Goal: Transaction & Acquisition: Purchase product/service

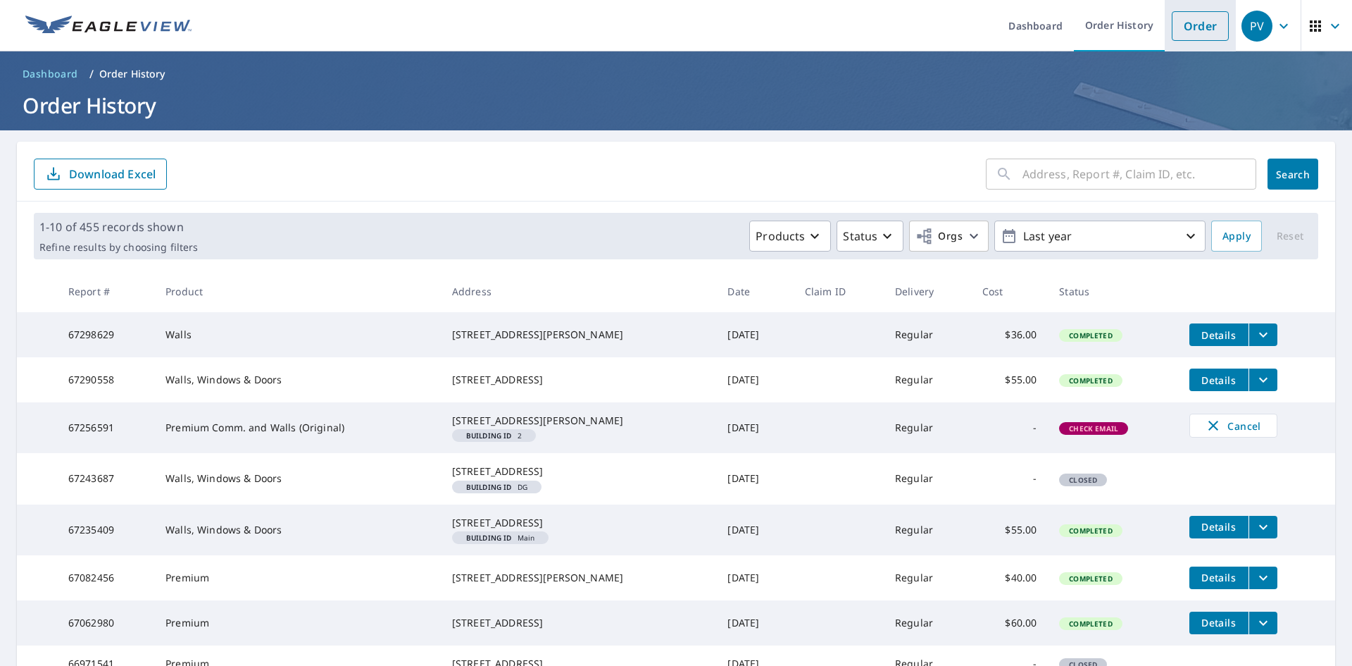
click at [1197, 32] on link "Order" at bounding box center [1200, 26] width 57 height 30
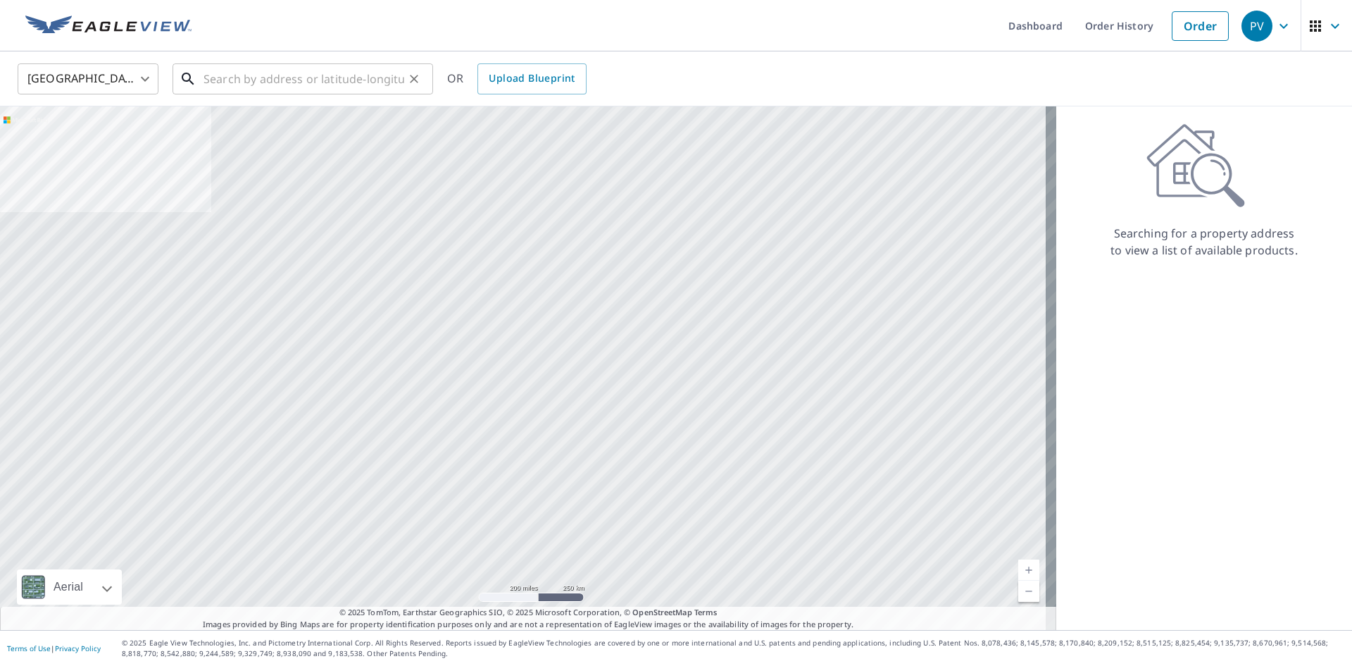
click at [301, 85] on input "text" at bounding box center [304, 78] width 201 height 39
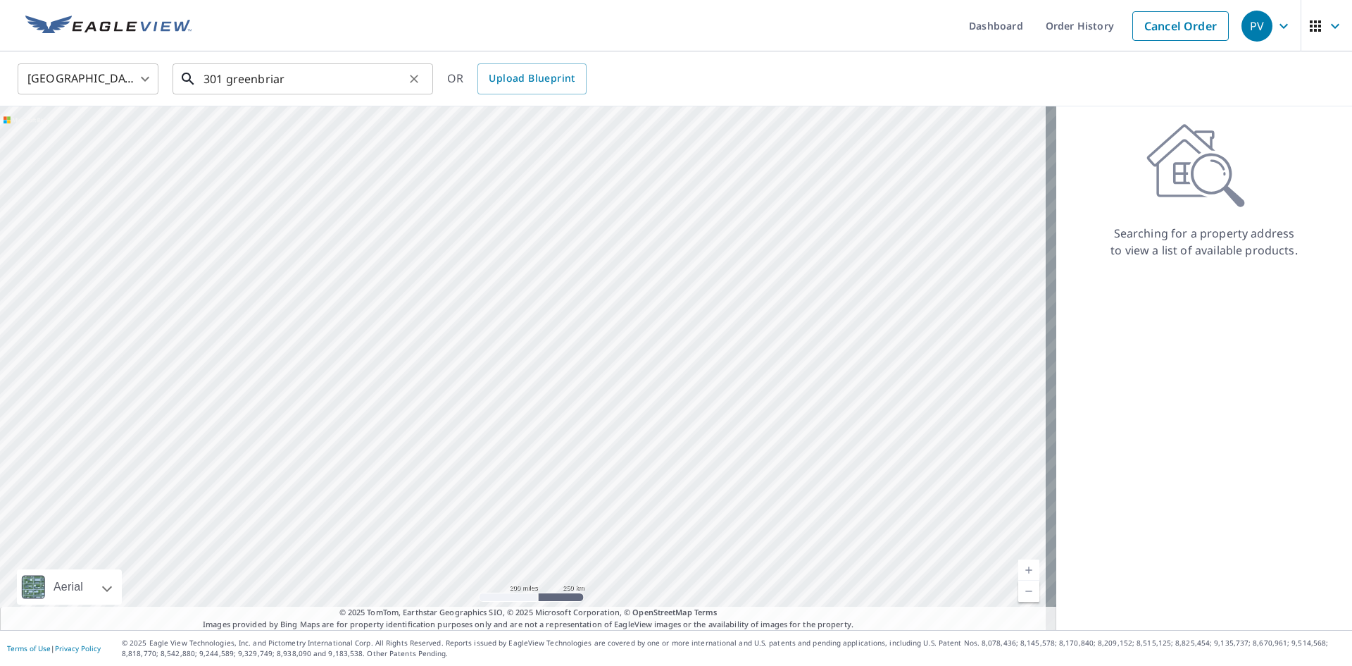
click at [320, 87] on input "301 greenbriar" at bounding box center [304, 78] width 201 height 39
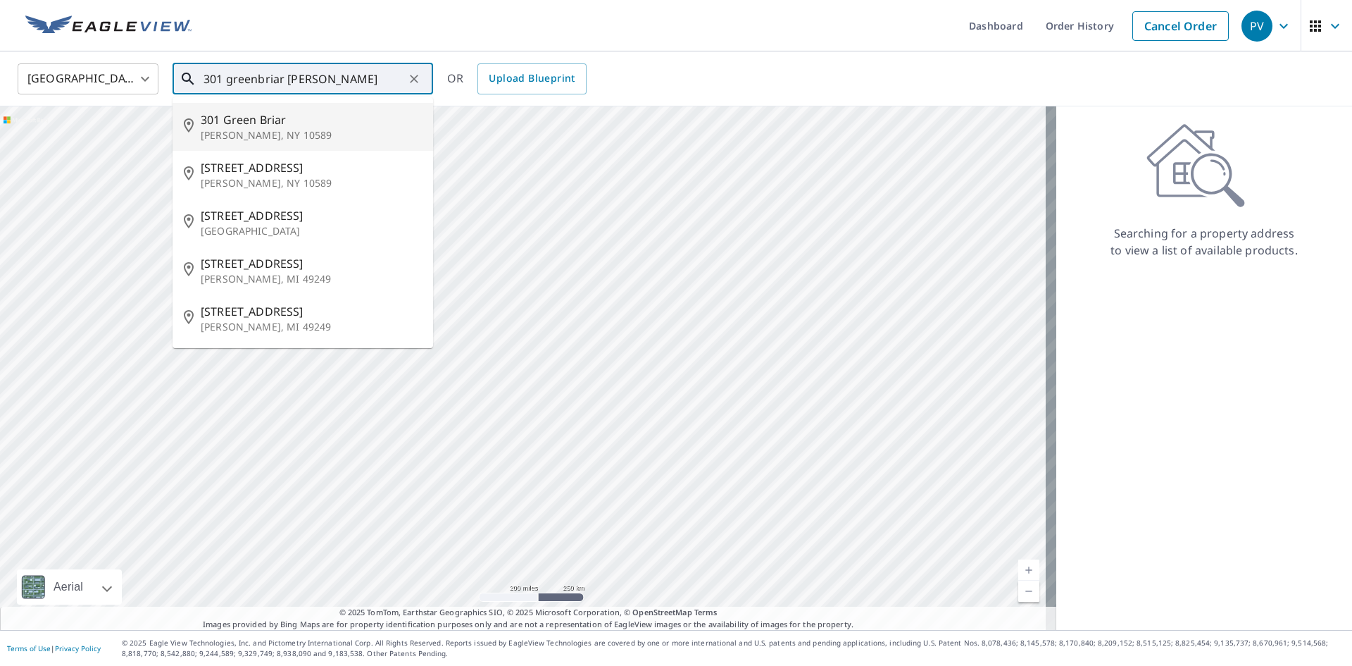
click at [280, 122] on span "301 Green Briar" at bounding box center [311, 119] width 221 height 17
type input "[STREET_ADDRESS][PERSON_NAME]"
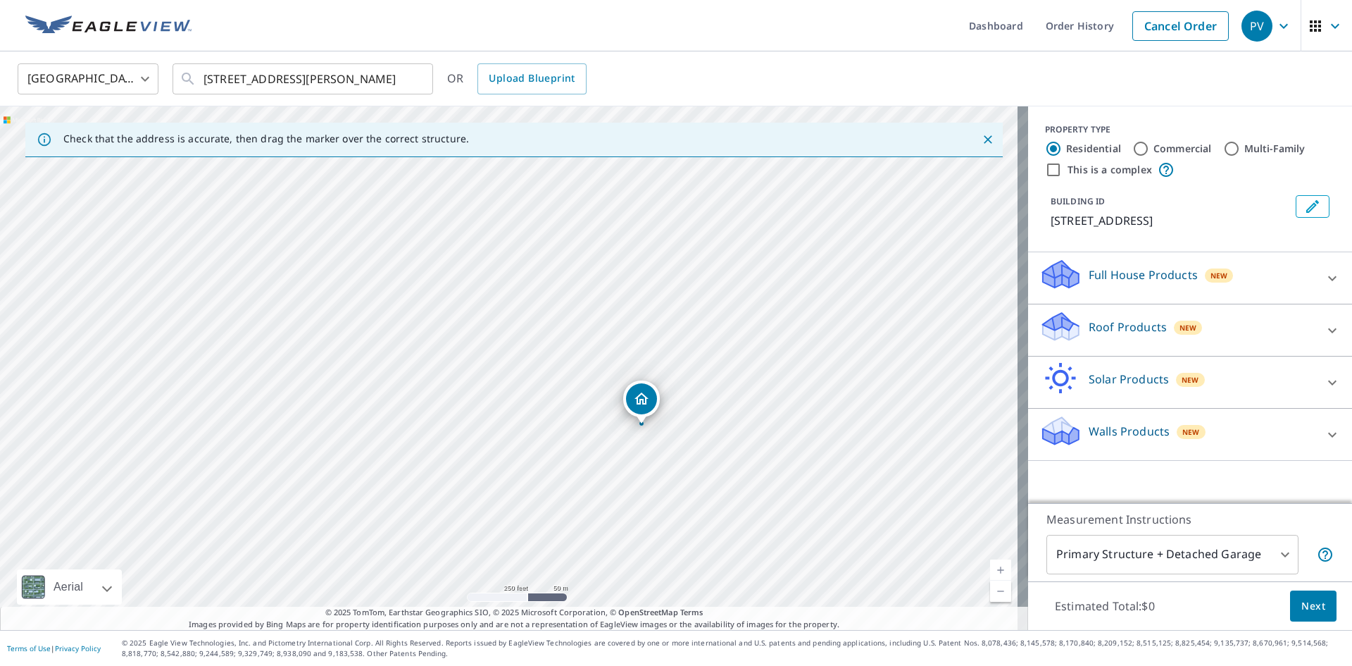
click at [1104, 420] on div "Walls Products New" at bounding box center [1178, 434] width 276 height 40
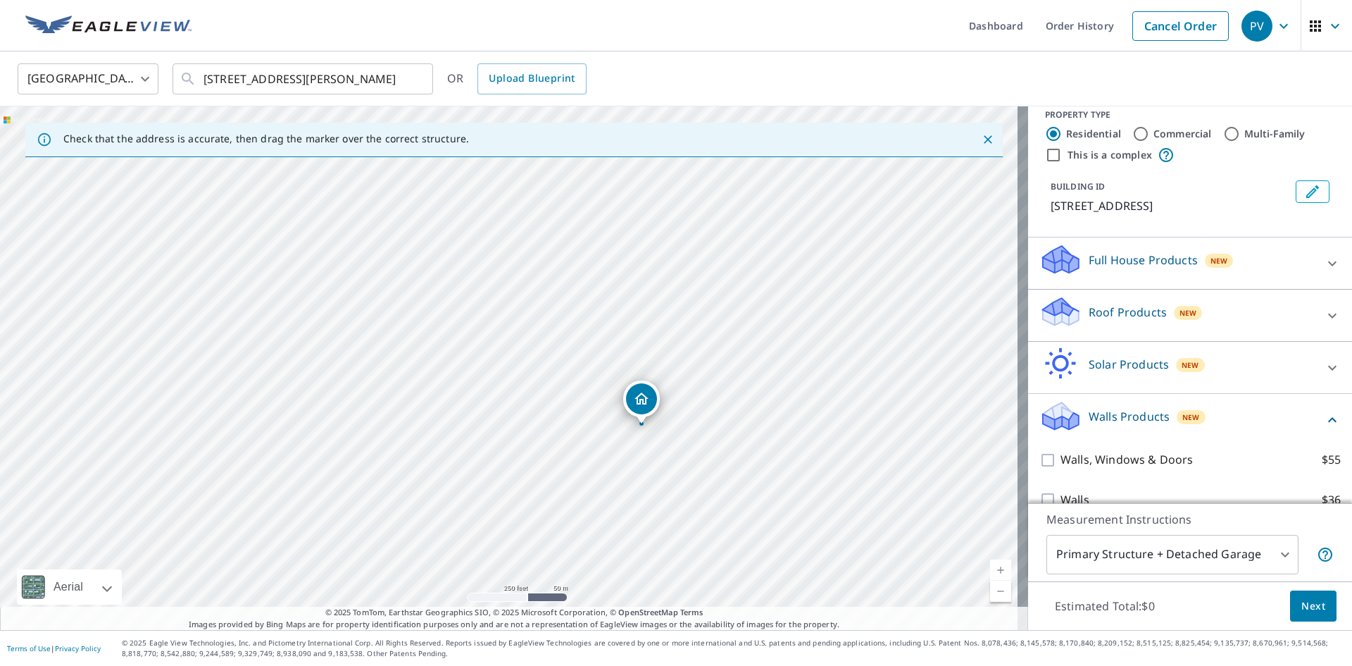
scroll to position [37, 0]
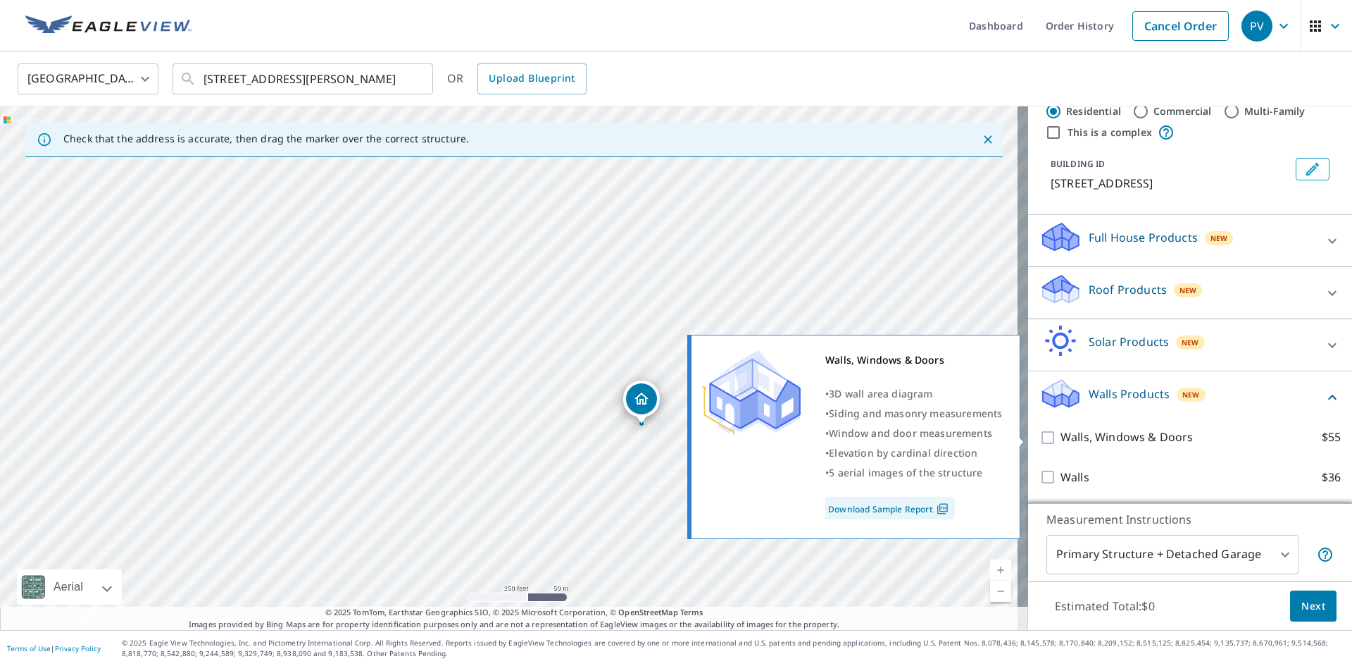
click at [1040, 437] on input "Walls, Windows & Doors $55" at bounding box center [1050, 437] width 21 height 17
checkbox input "true"
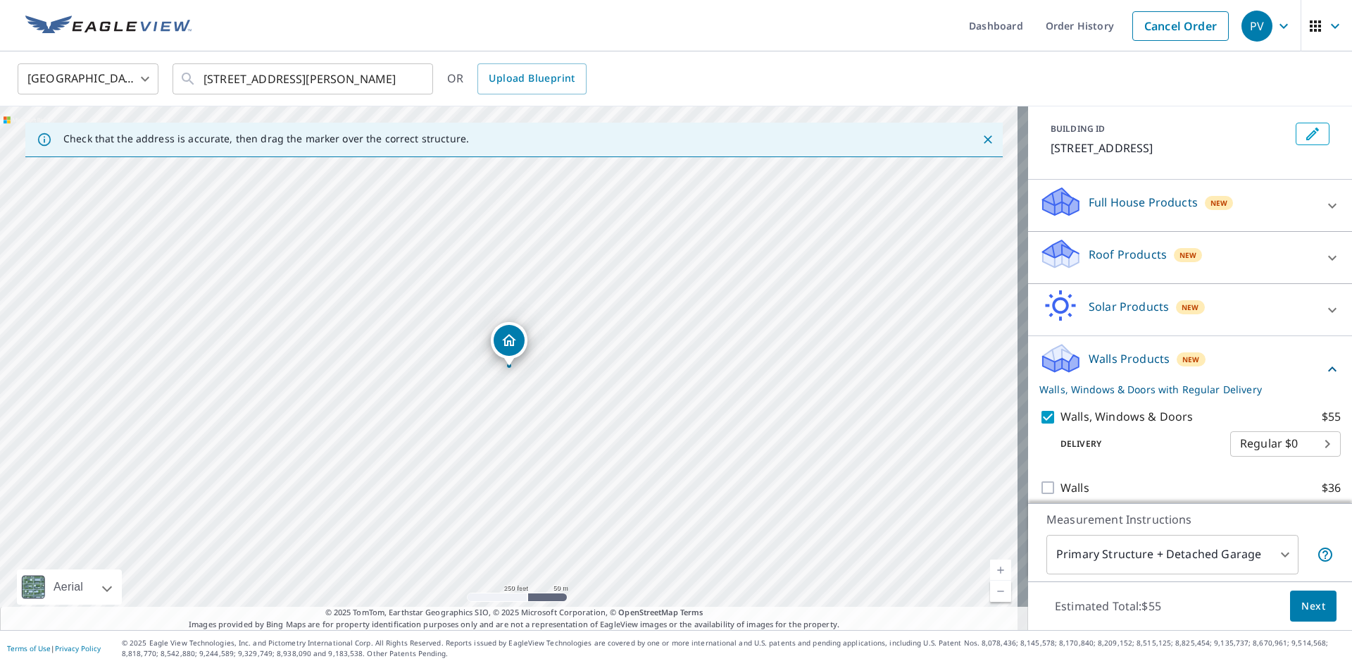
scroll to position [83, 0]
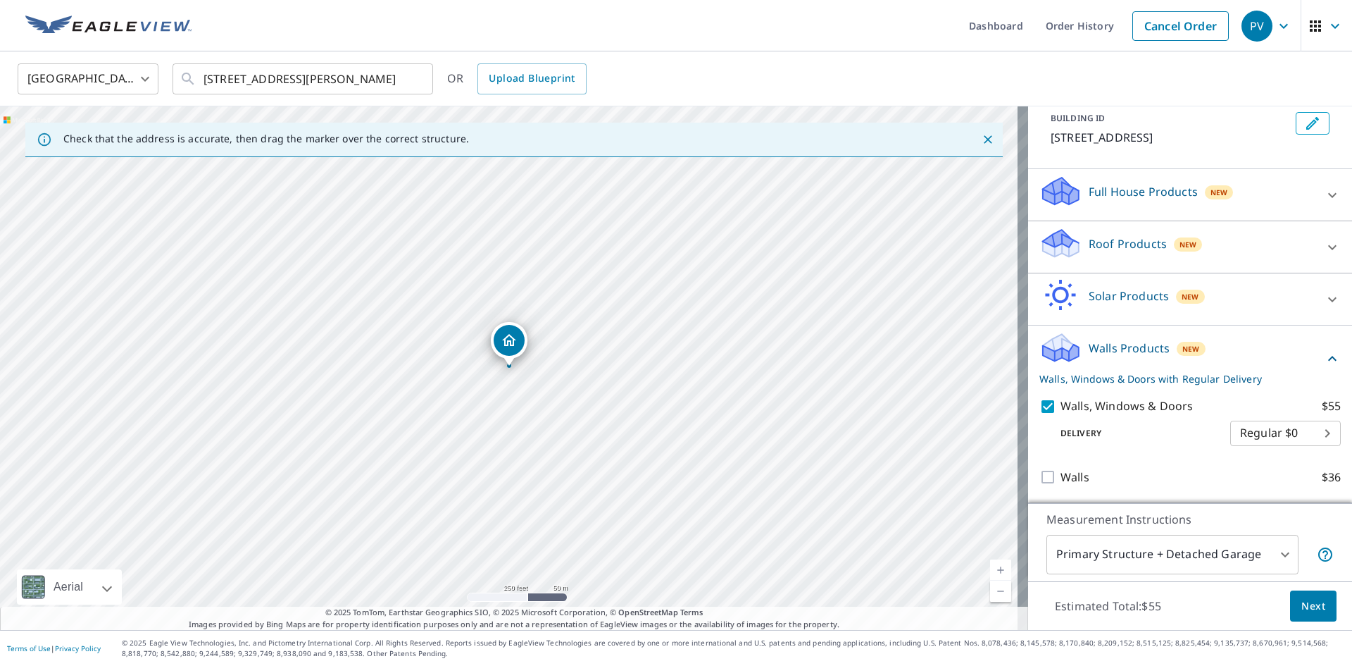
click at [1306, 606] on span "Next" at bounding box center [1314, 606] width 24 height 18
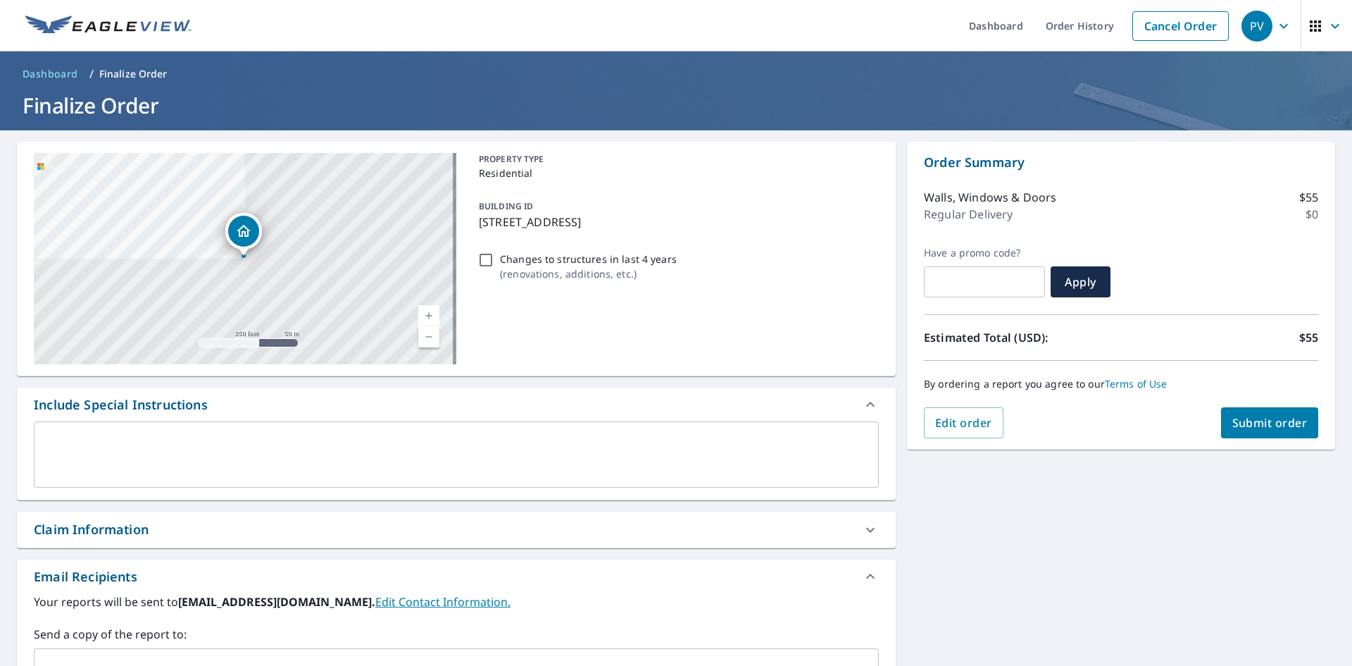
click at [1249, 422] on span "Submit order" at bounding box center [1270, 422] width 75 height 15
checkbox input "true"
